Goal: Task Accomplishment & Management: Manage account settings

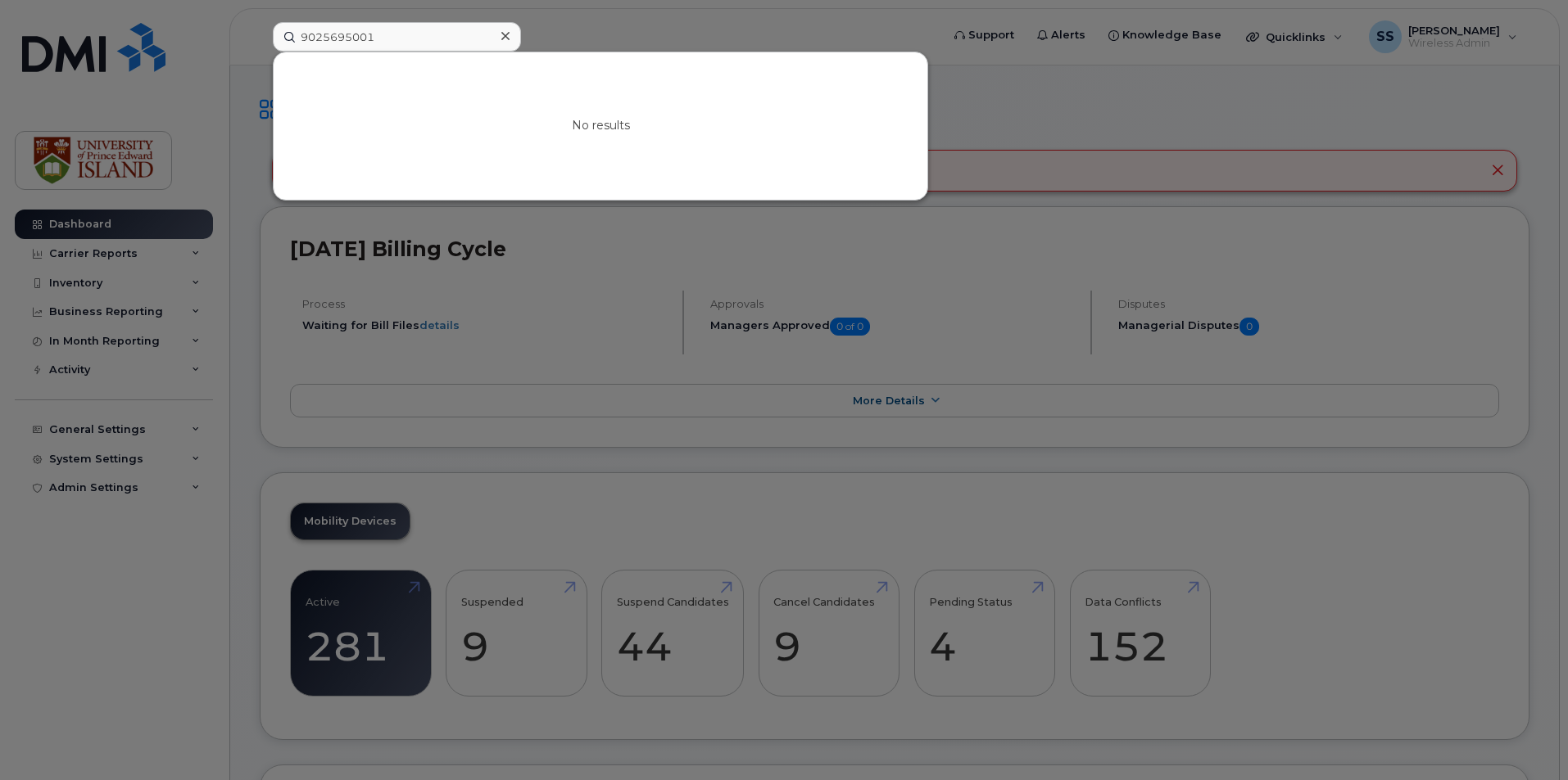
click at [331, 29] on input "9025695001" at bounding box center [397, 37] width 248 height 30
drag, startPoint x: 405, startPoint y: 36, endPoint x: 186, endPoint y: 29, distance: 219.1
click at [259, 29] on div "9025695001 No results" at bounding box center [601, 37] width 683 height 30
type input "m"
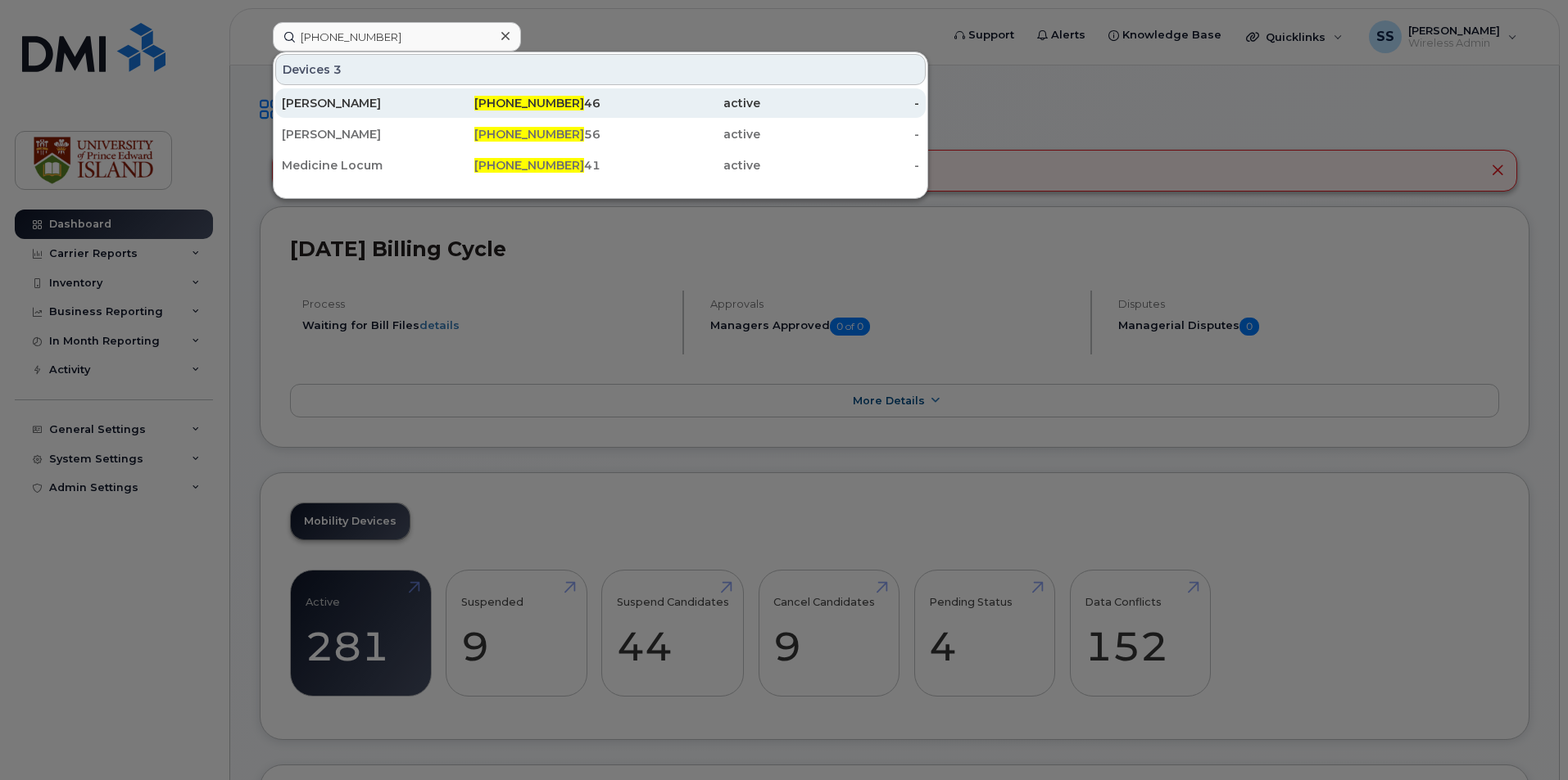
type input "902-629-03"
click at [475, 102] on div "902-629-03 46" at bounding box center [521, 104] width 159 height 17
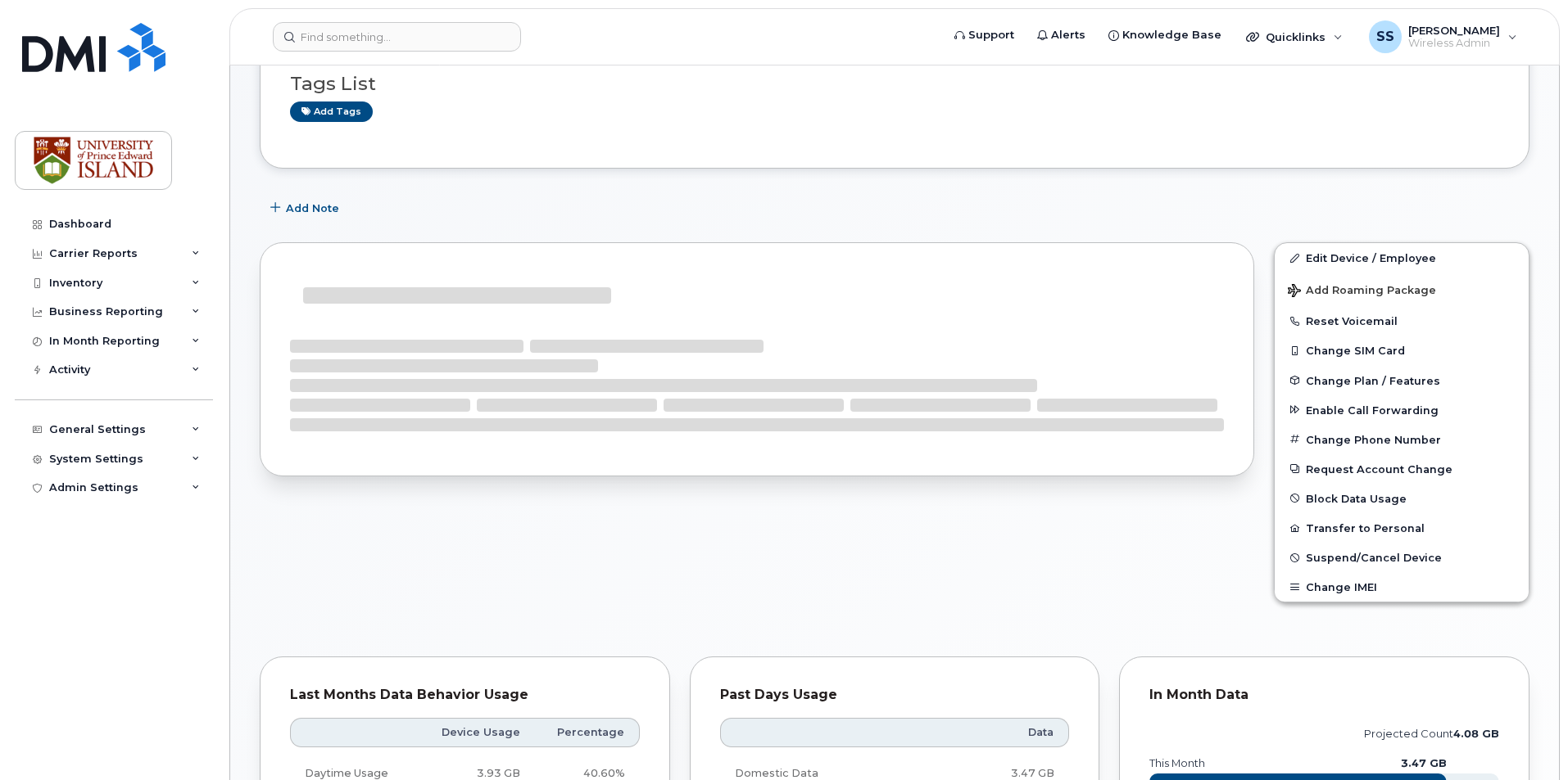
scroll to position [164, 0]
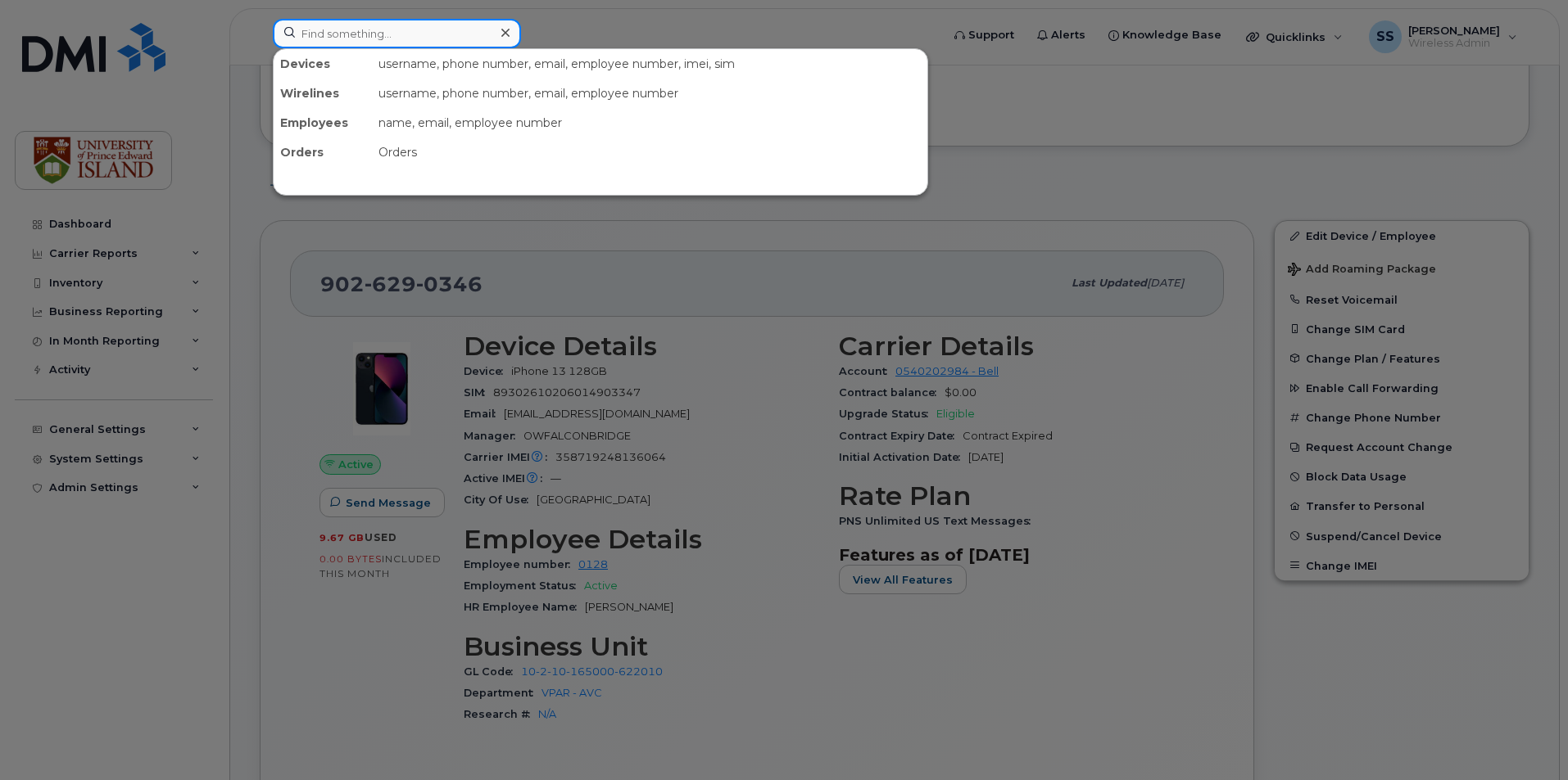
click at [406, 34] on input at bounding box center [397, 33] width 248 height 30
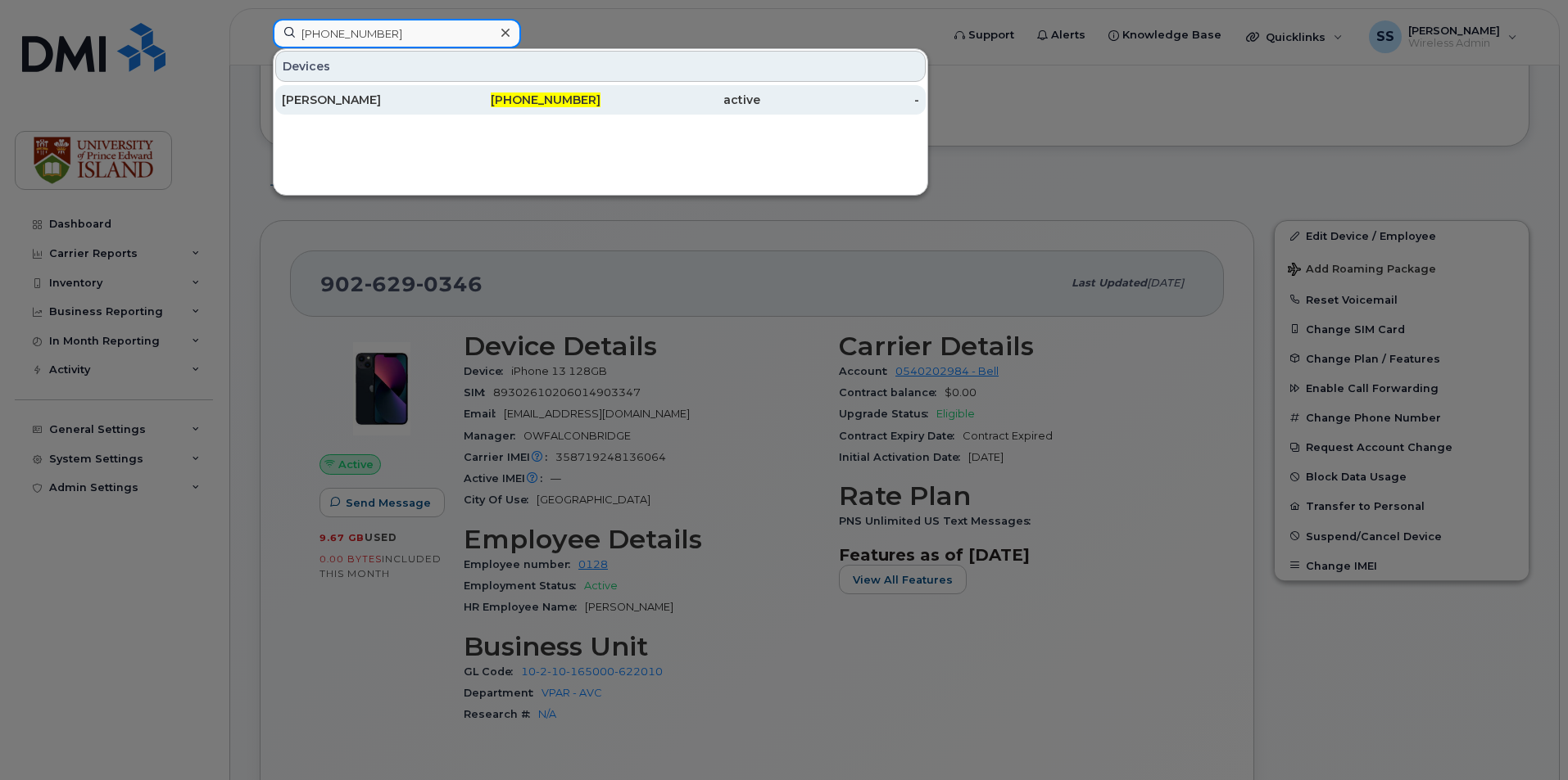
type input "902-394-7349"
click at [388, 93] on div "Jihae Lee" at bounding box center [361, 100] width 159 height 17
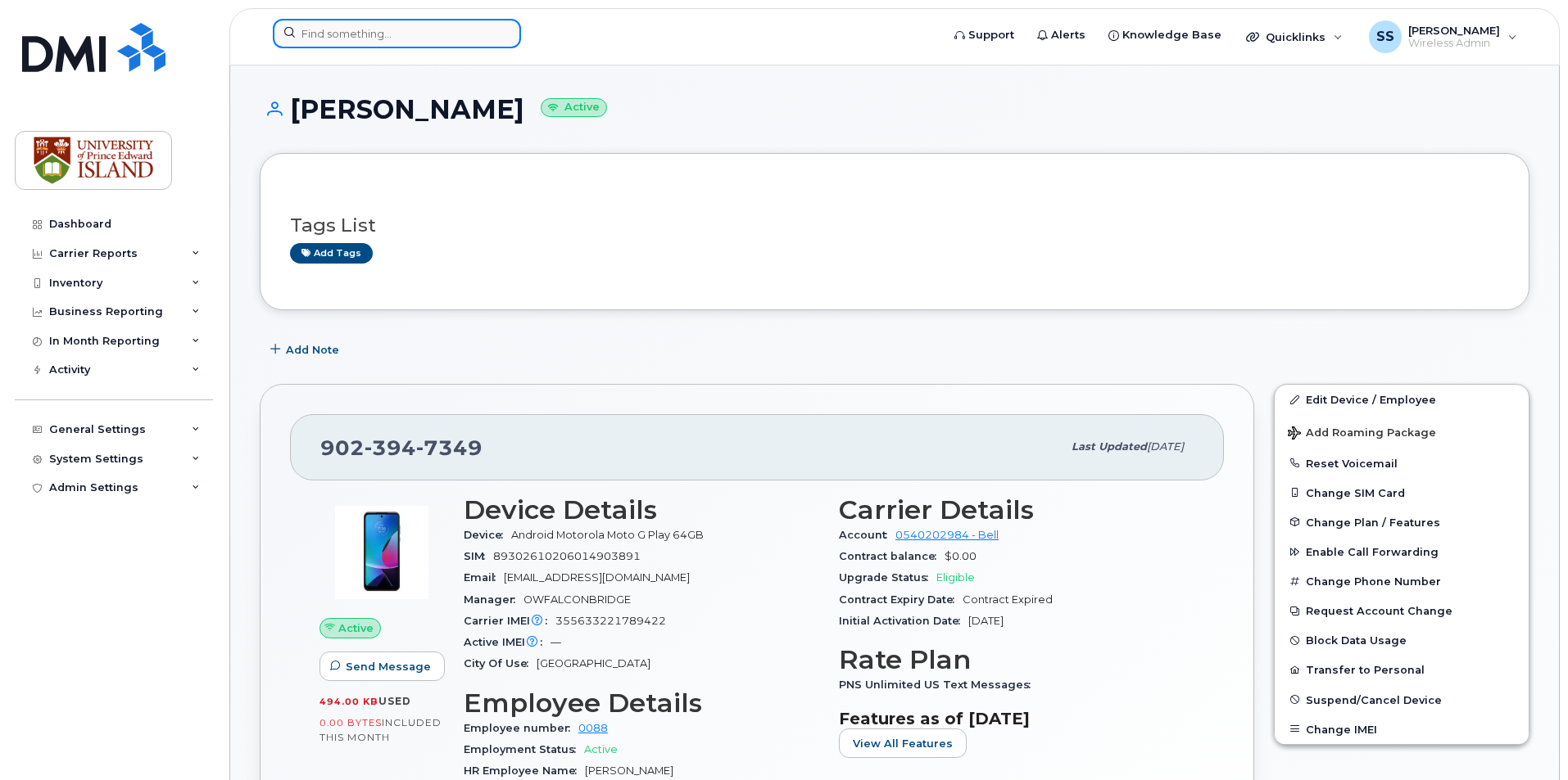
click at [349, 34] on input at bounding box center [397, 33] width 248 height 30
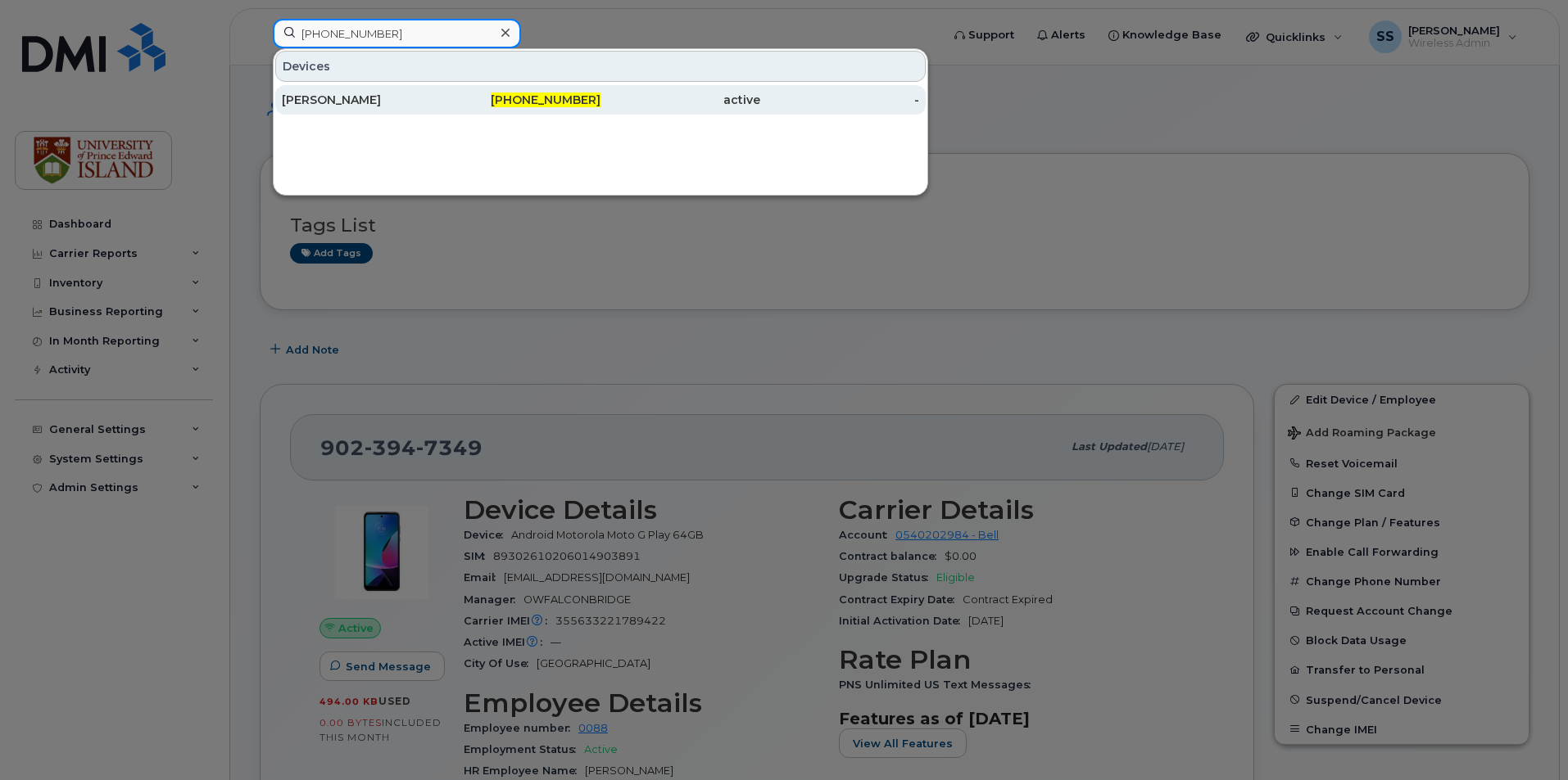
type input "902-626-9624"
click at [609, 98] on div "active" at bounding box center [680, 100] width 159 height 17
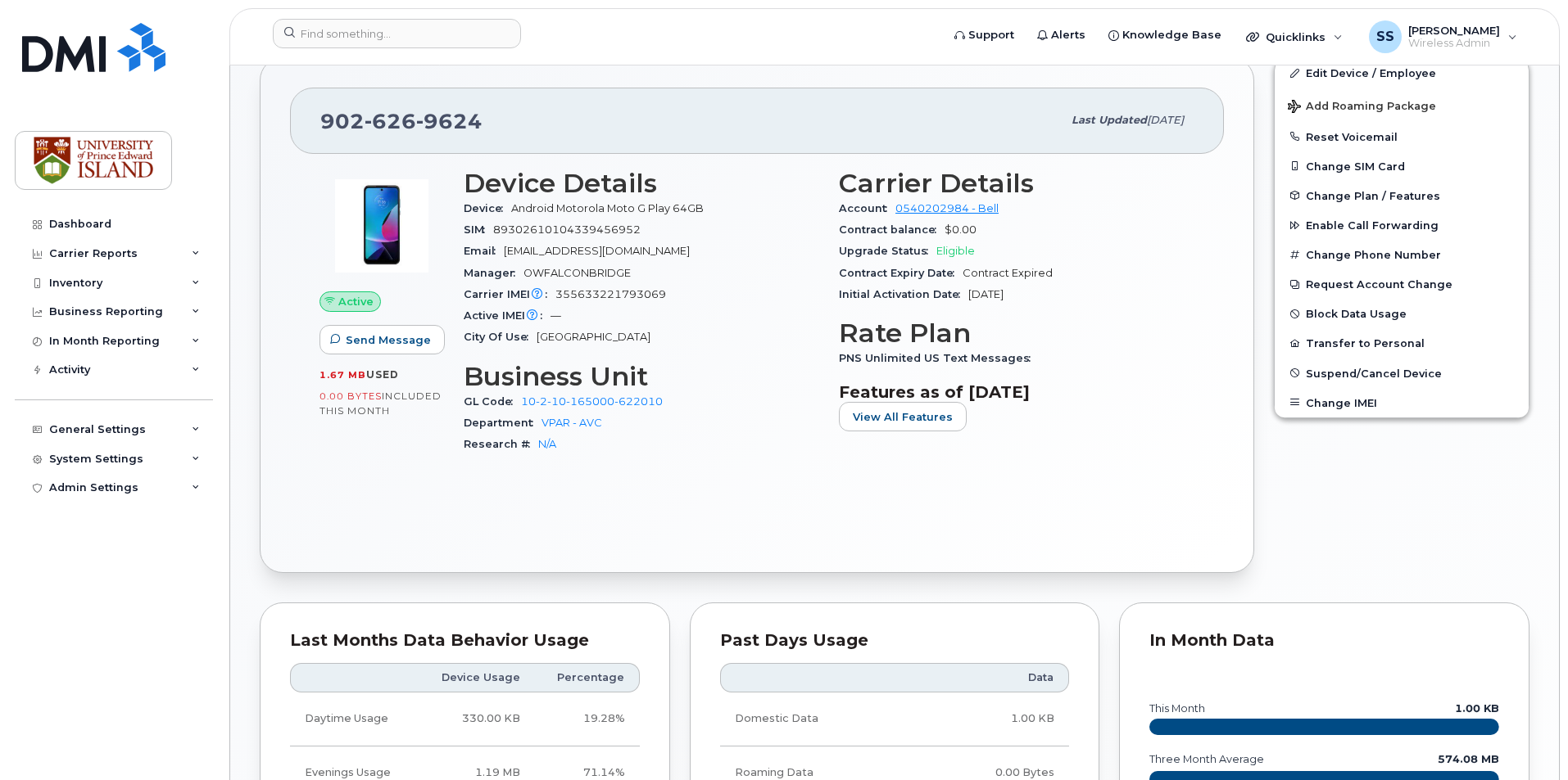
scroll to position [328, 0]
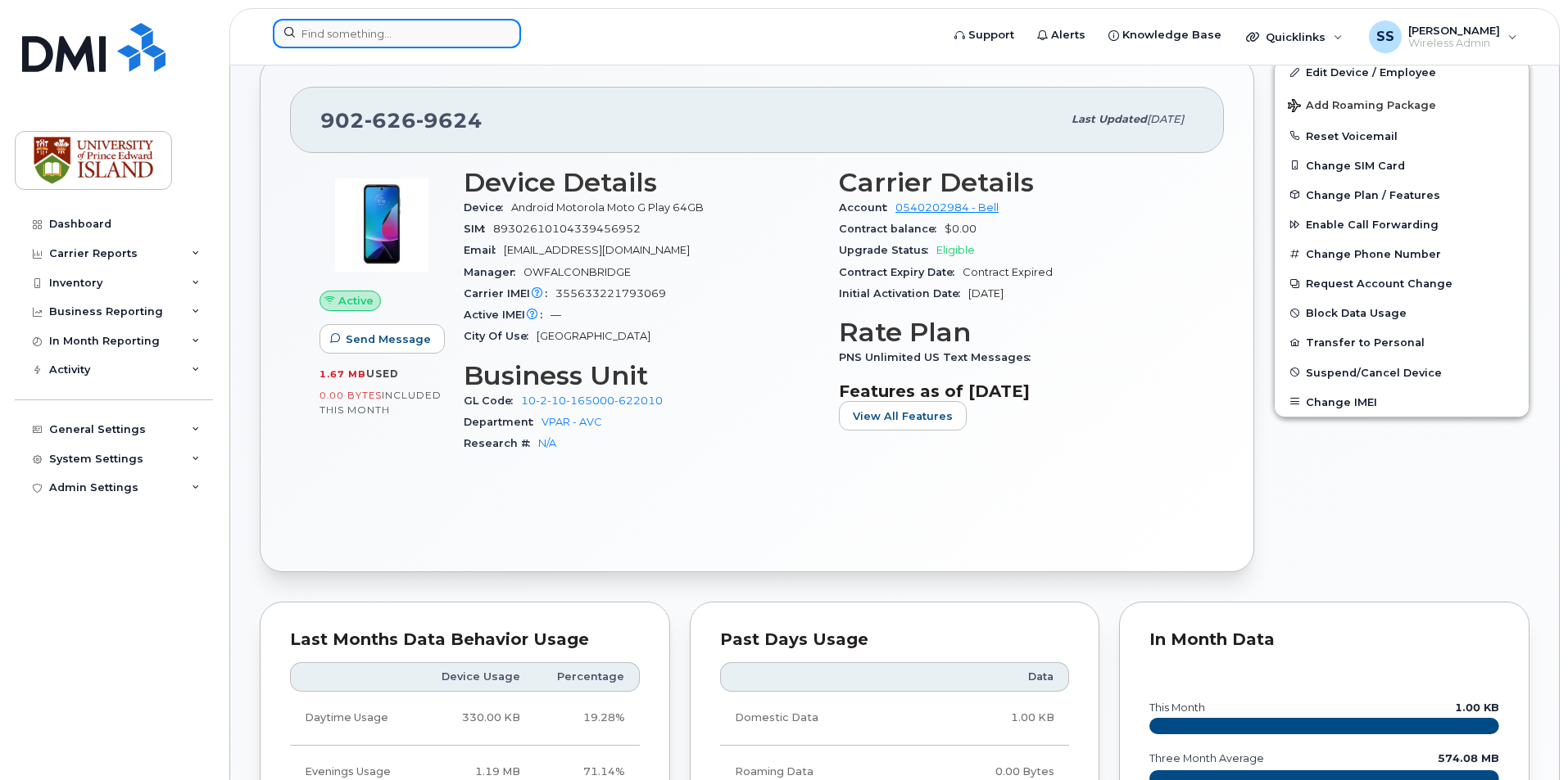
click at [403, 19] on input at bounding box center [397, 33] width 248 height 30
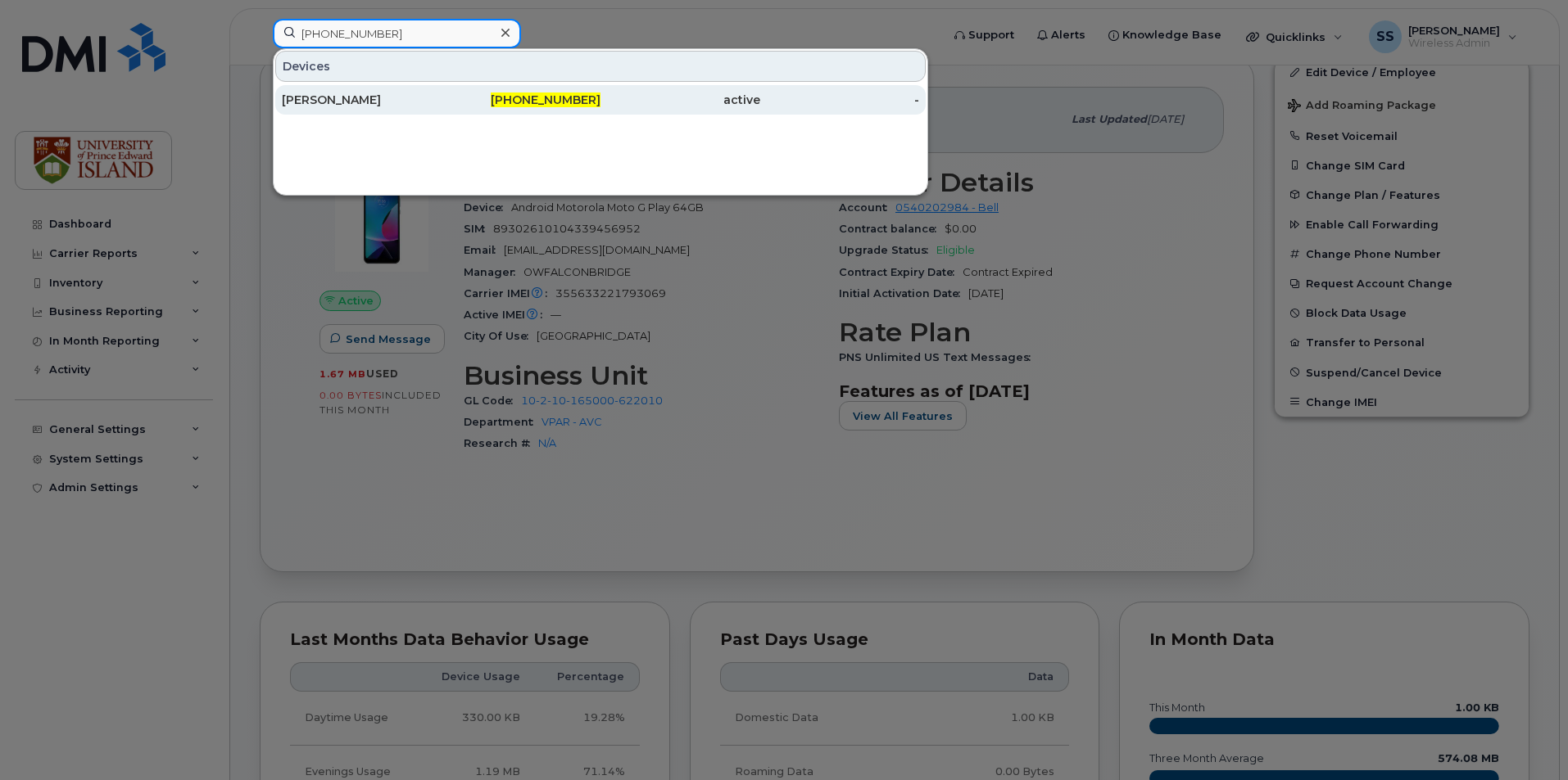
type input "902-393-7419"
click at [373, 94] on div "Kaylyn Stuckey" at bounding box center [361, 100] width 159 height 17
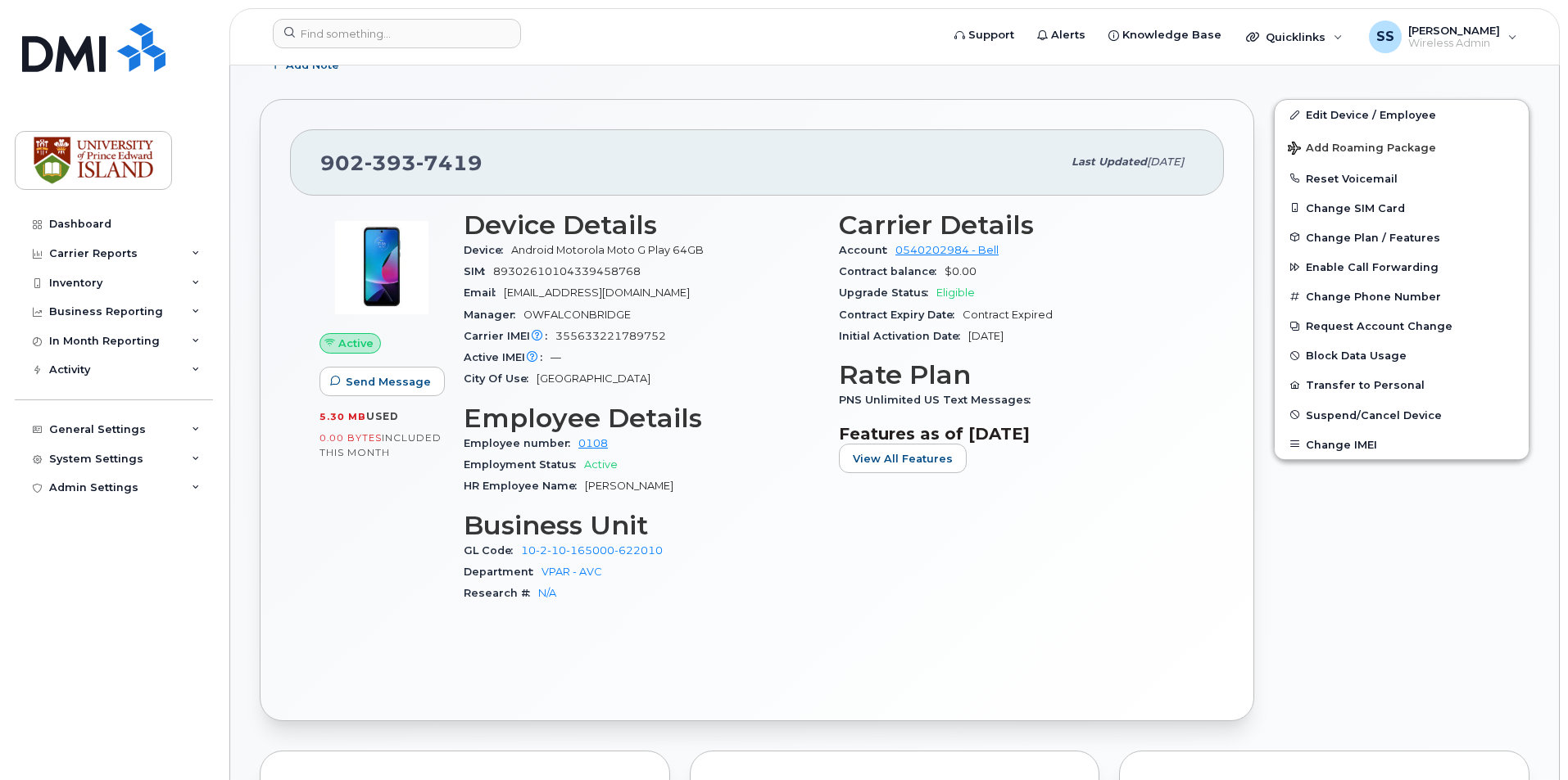
scroll to position [409, 0]
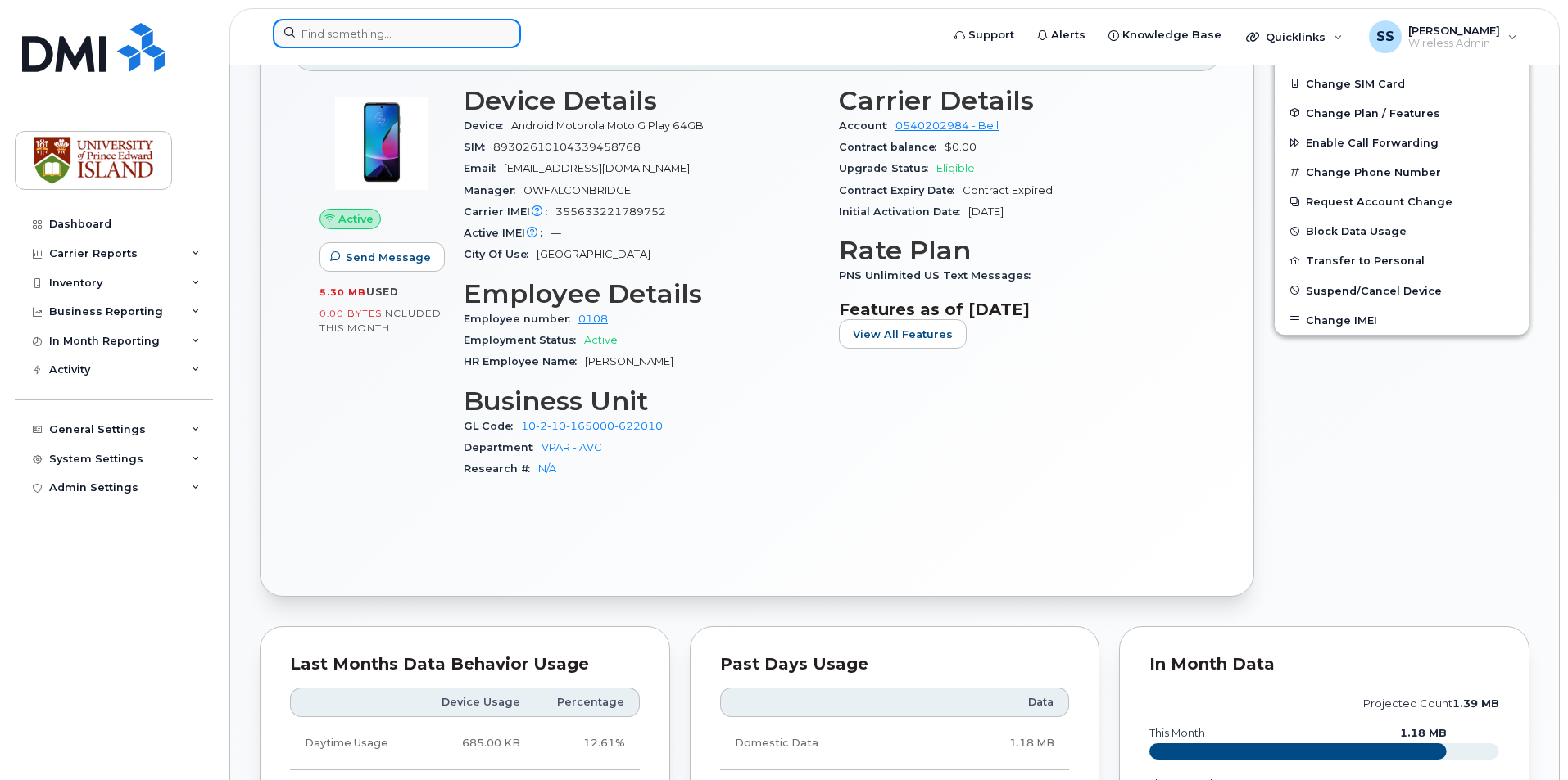
click at [388, 33] on input at bounding box center [397, 33] width 248 height 30
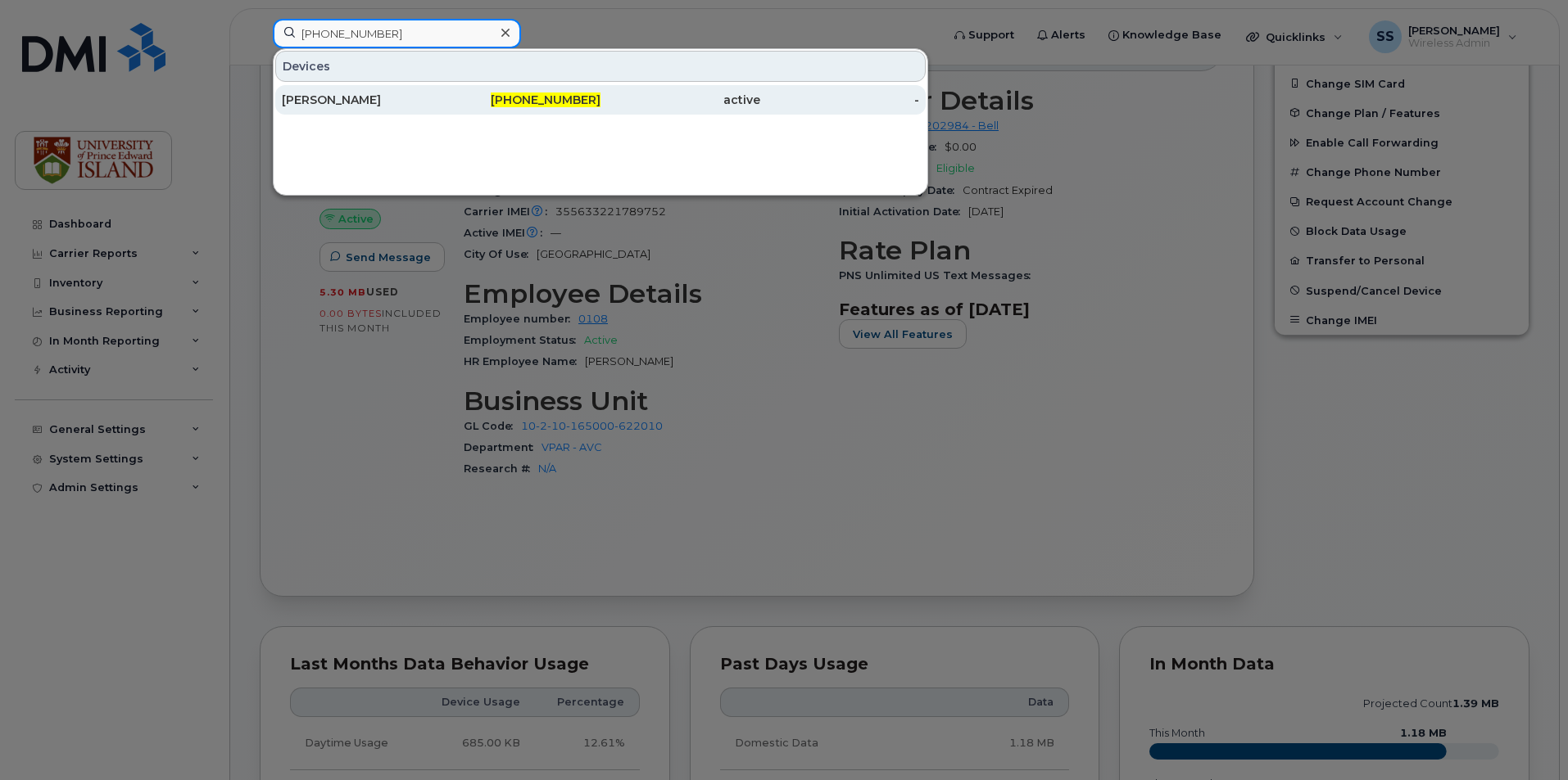
type input "902-628-5972"
click at [390, 98] on div "Andrea Jack" at bounding box center [361, 100] width 159 height 17
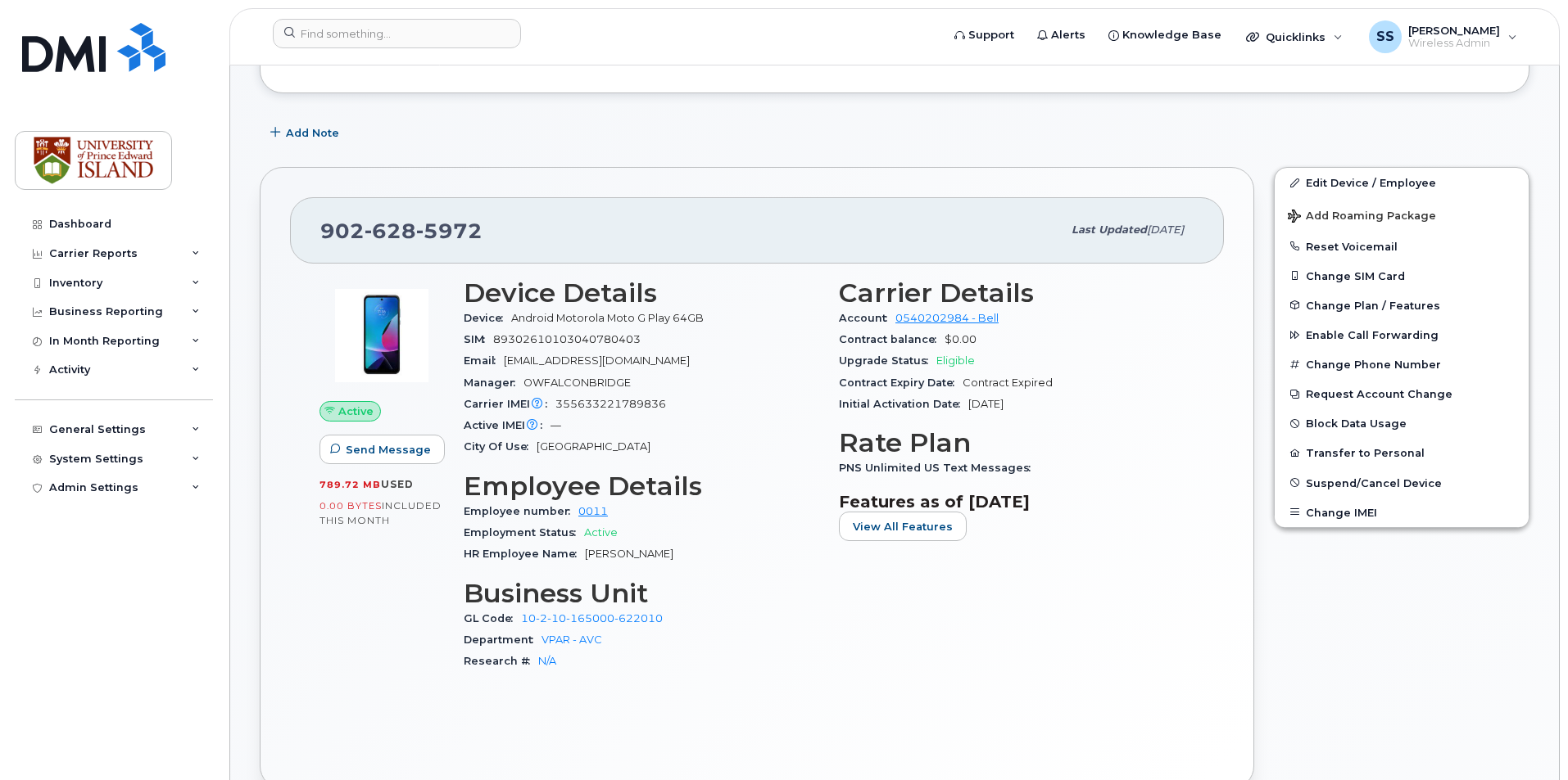
scroll to position [245, 0]
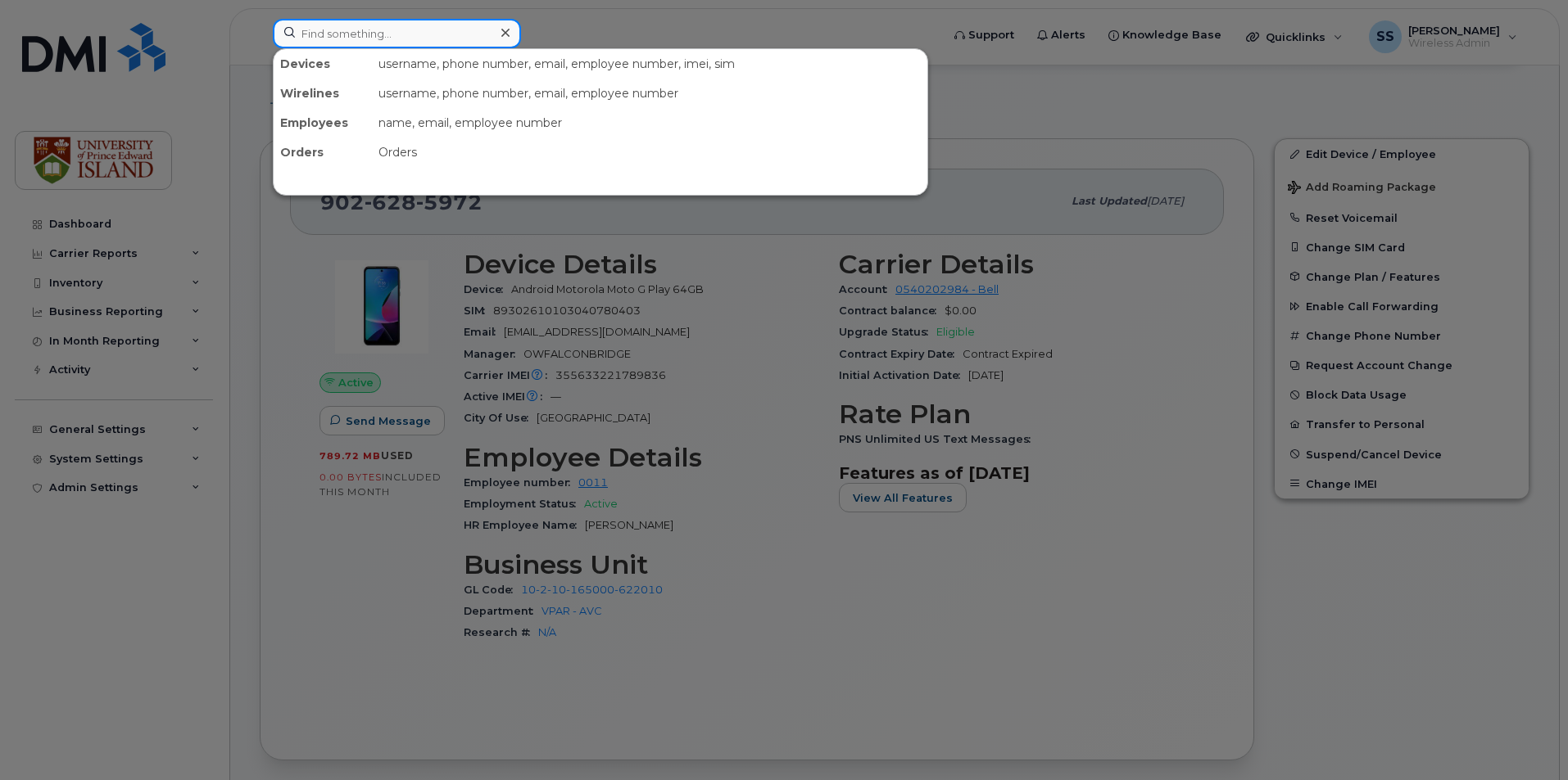
click at [437, 25] on input at bounding box center [397, 33] width 248 height 30
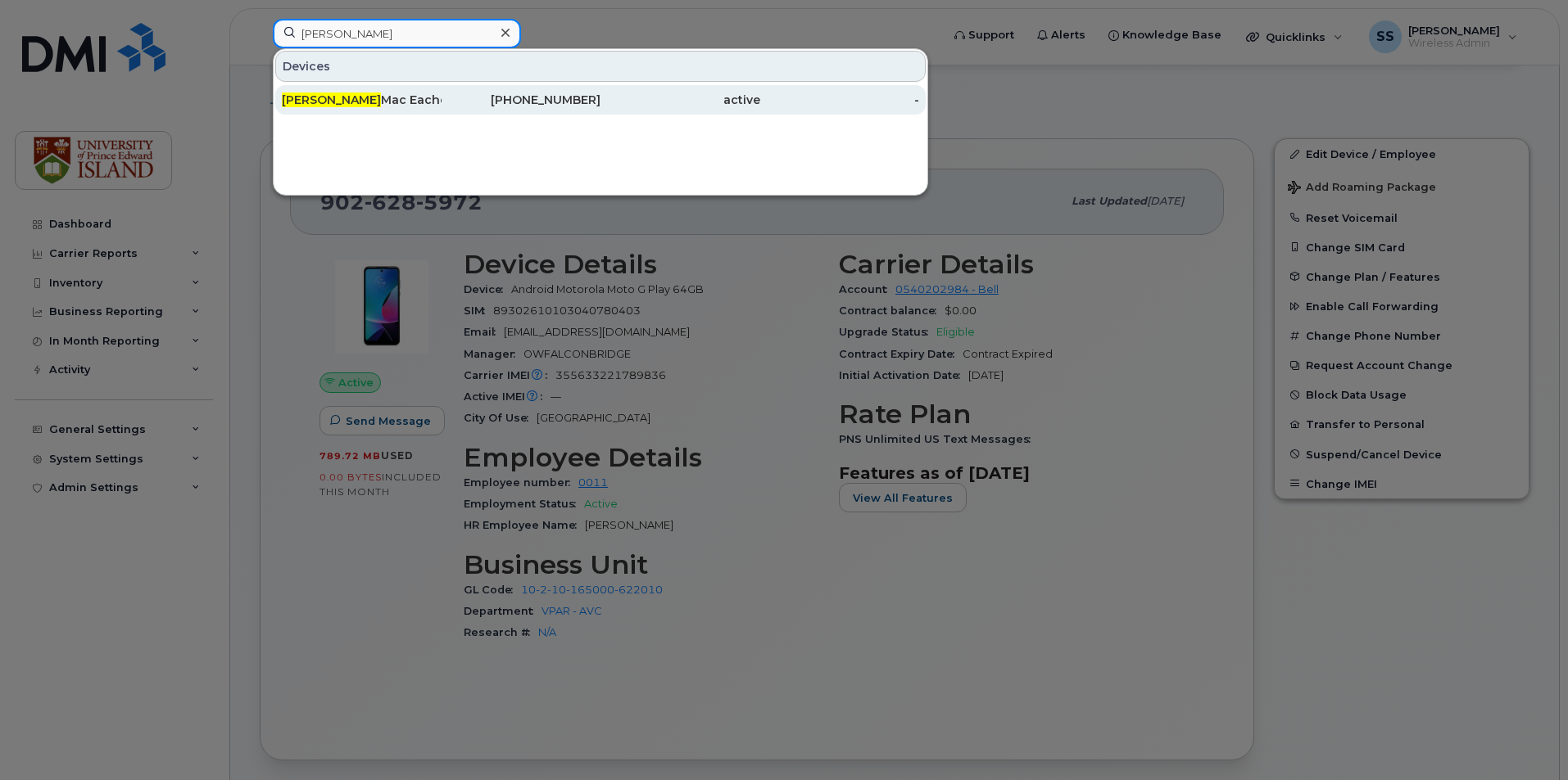
type input "alicia"
click at [441, 91] on div "Alicia Mac Eachern" at bounding box center [521, 100] width 159 height 30
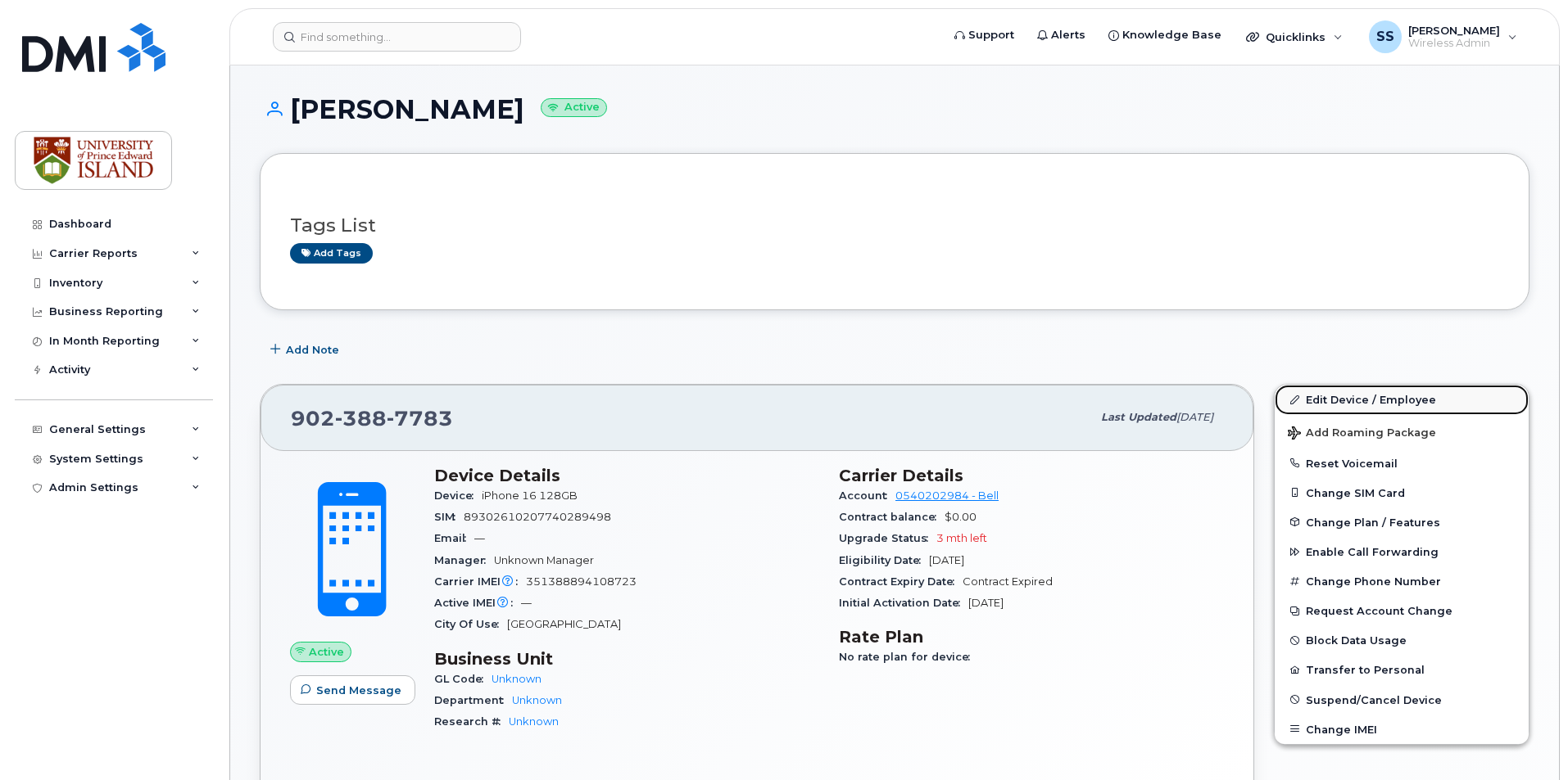
click at [1378, 404] on link "Edit Device / Employee" at bounding box center [1401, 399] width 254 height 30
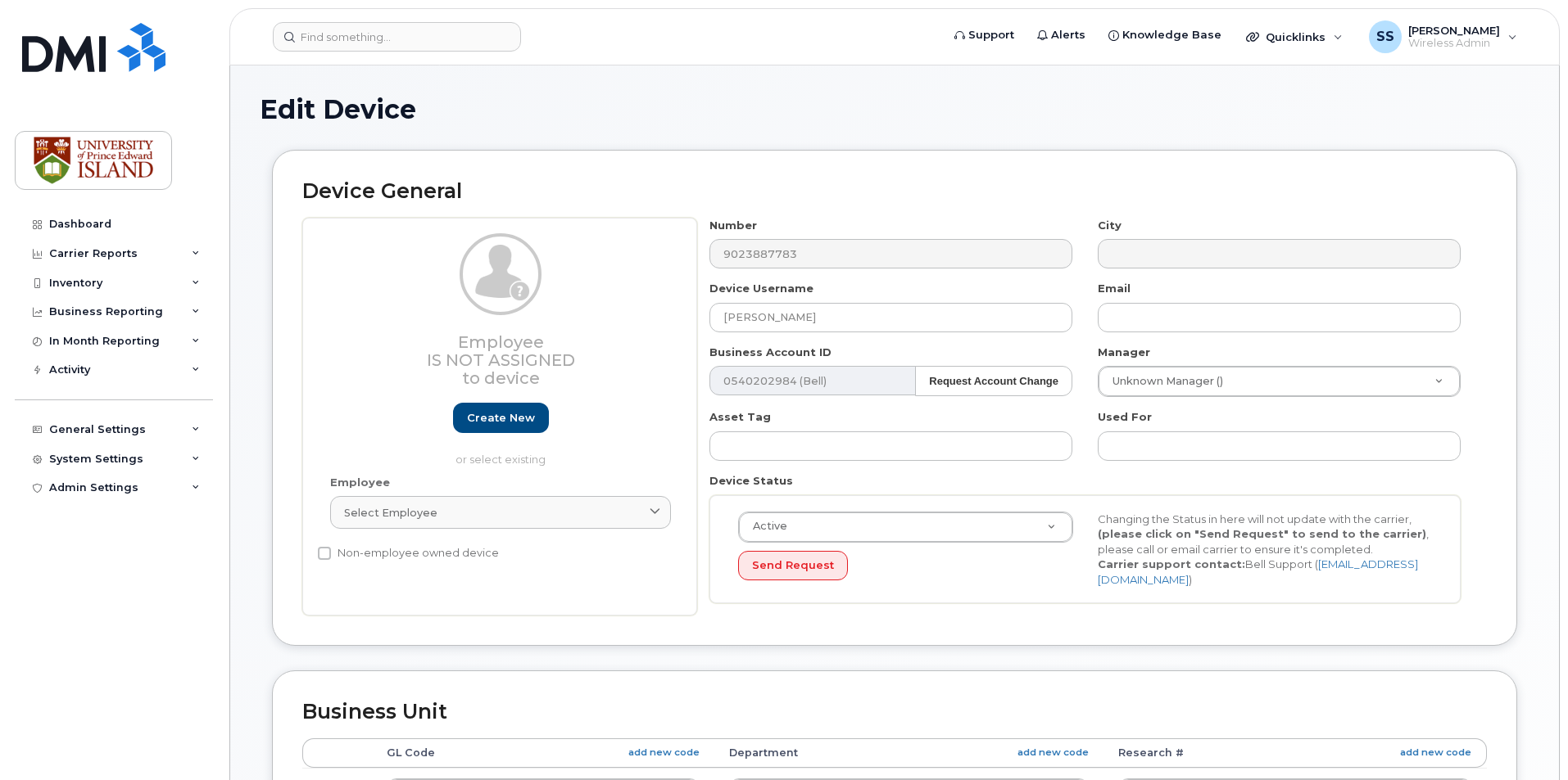
select select "2042227"
select select "2042226"
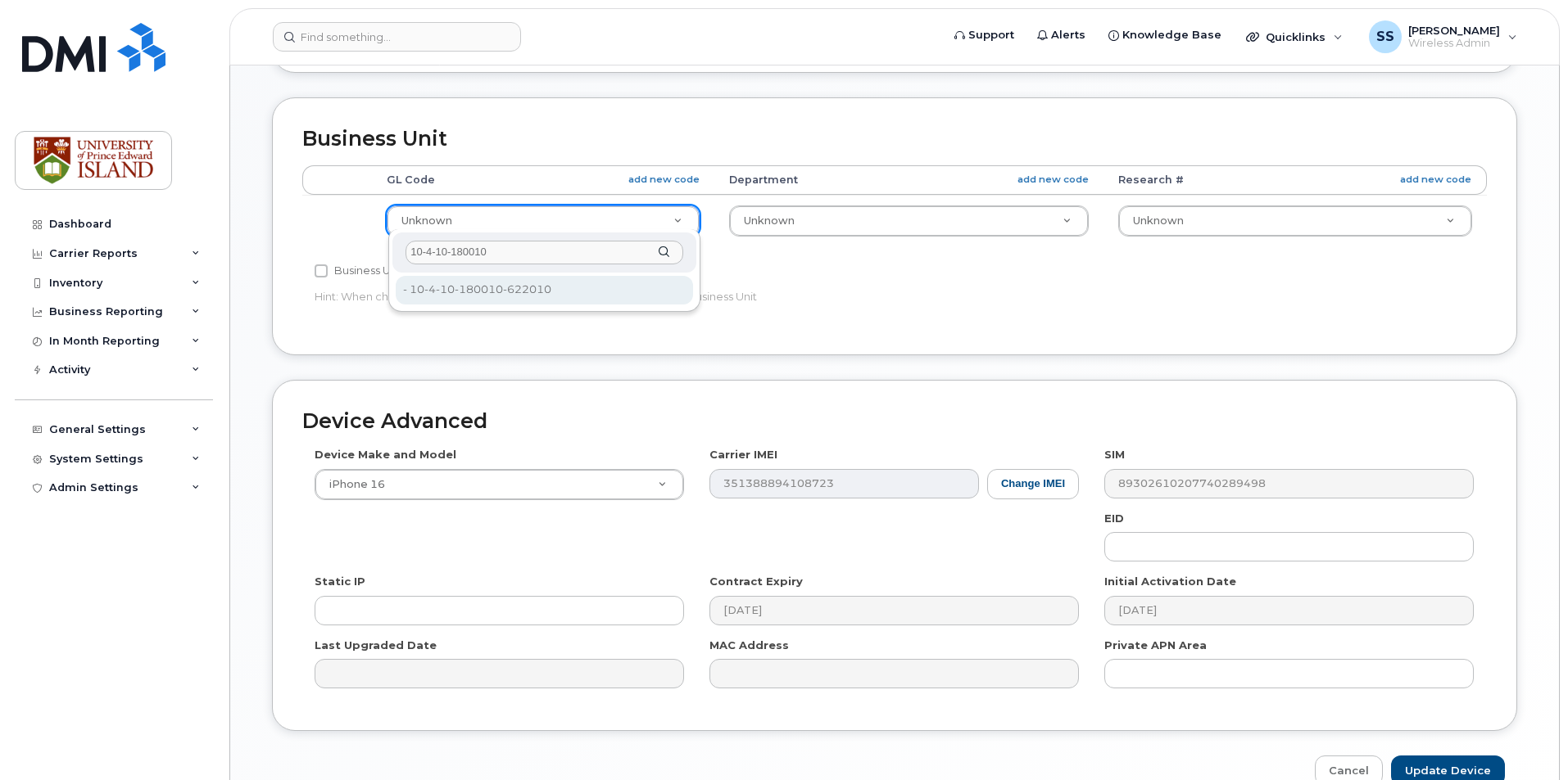
type input "10-4-10-180010"
type input "13300382"
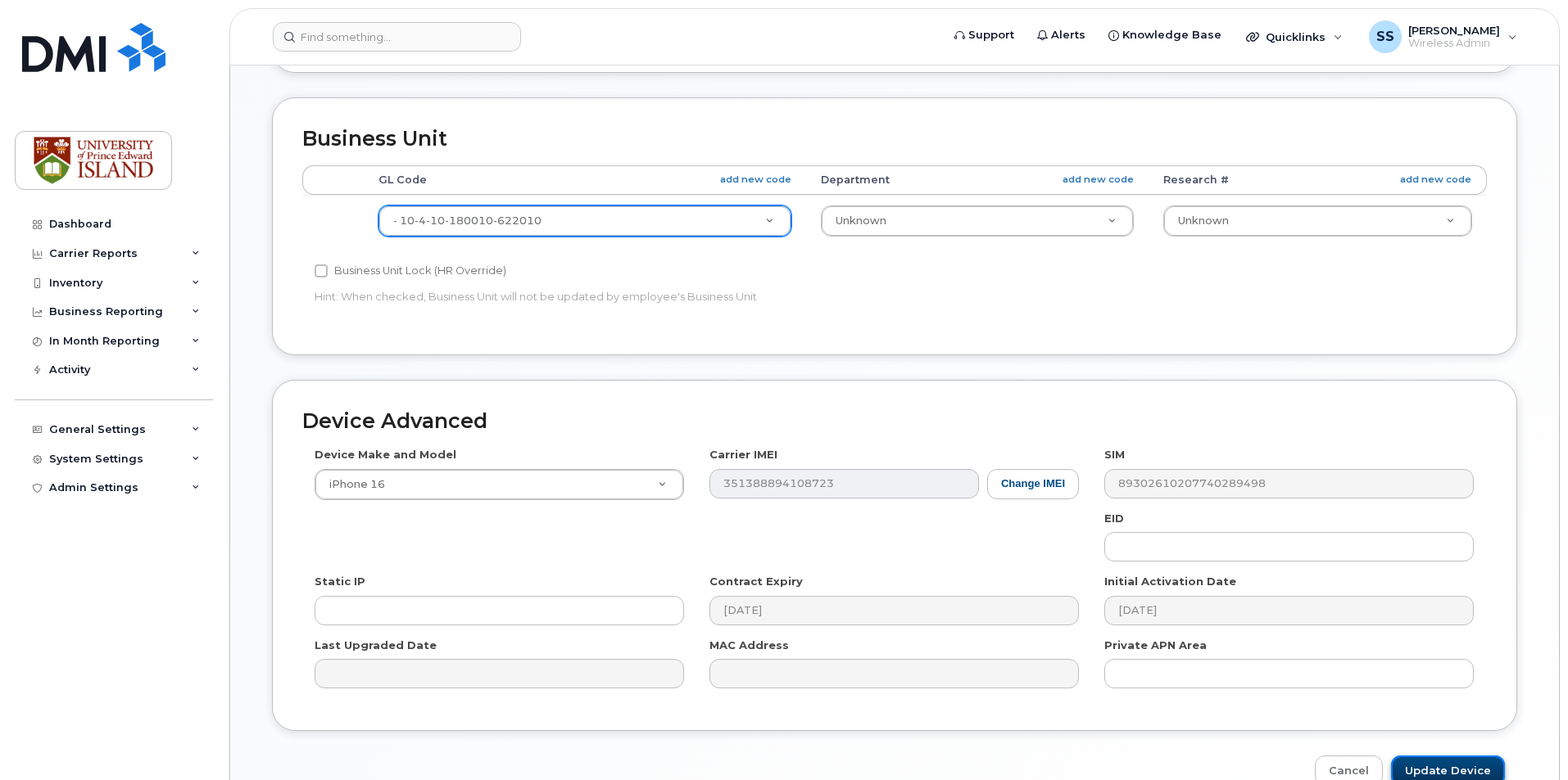
click at [1428, 763] on input "Update Device" at bounding box center [1448, 771] width 114 height 31
type input "Saving..."
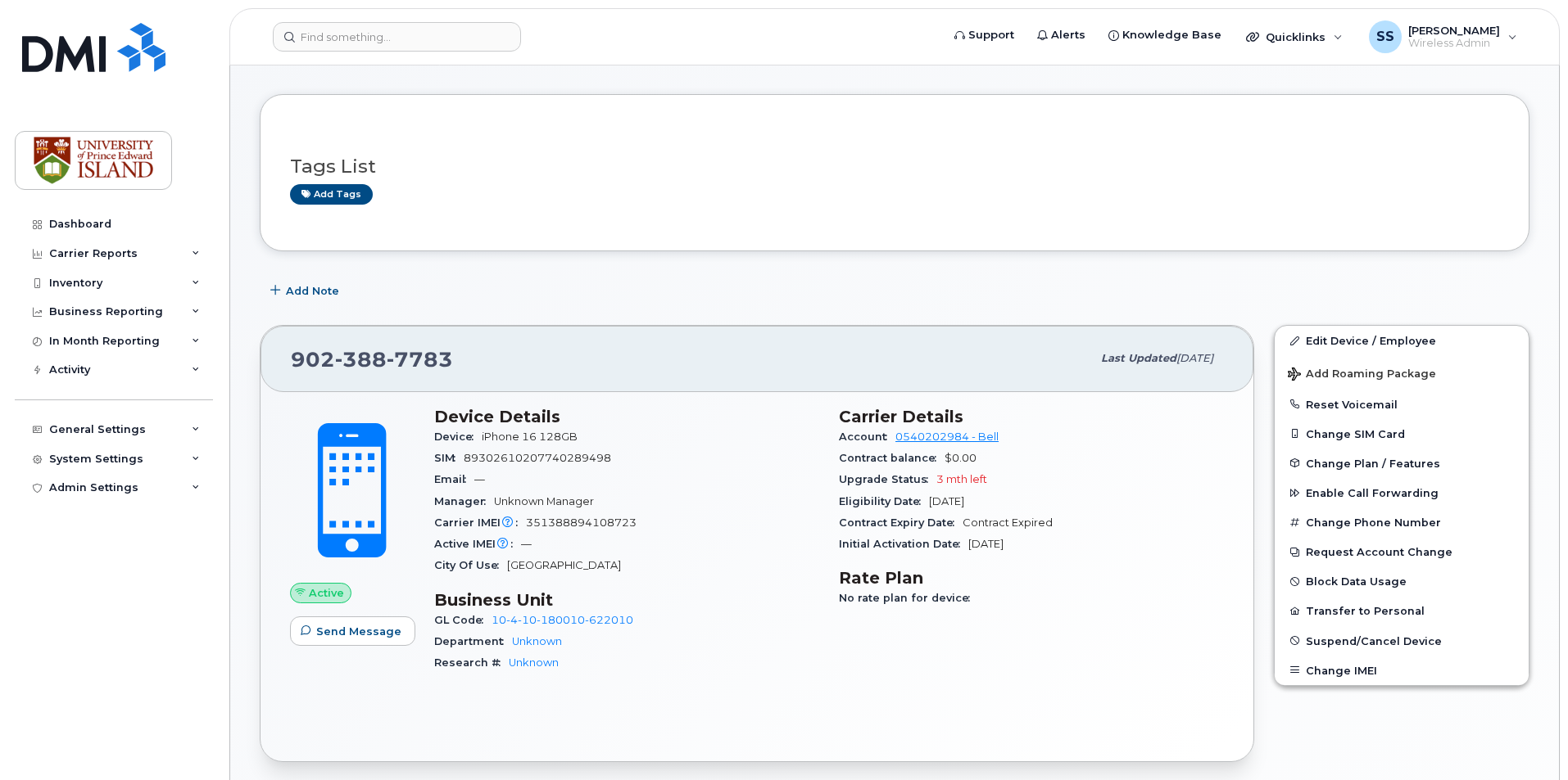
scroll to position [164, 0]
